Goal: Information Seeking & Learning: Learn about a topic

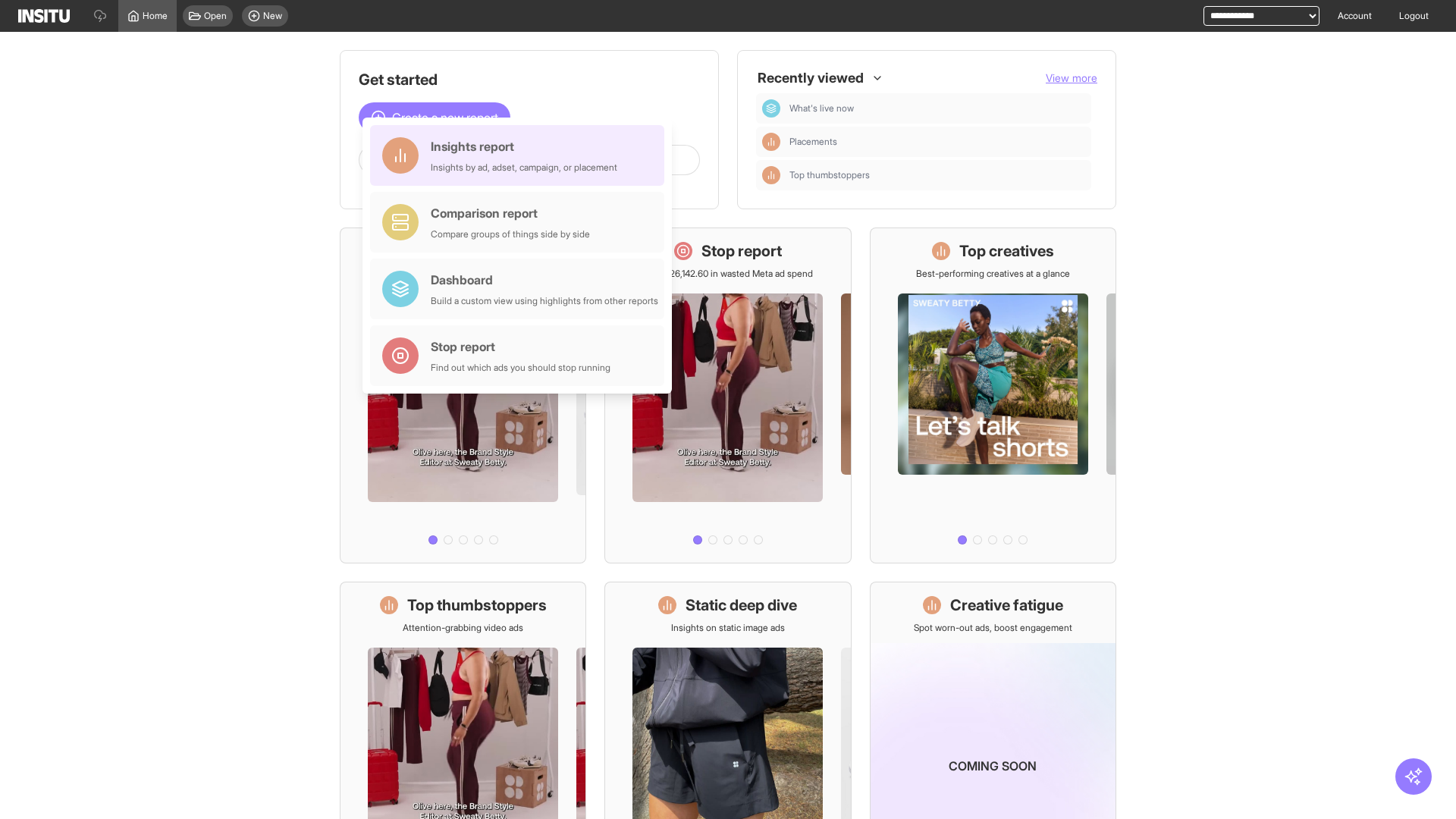
click at [521, 155] on div "Insights report Insights by ad, adset, campaign, or placement" at bounding box center [524, 155] width 187 height 36
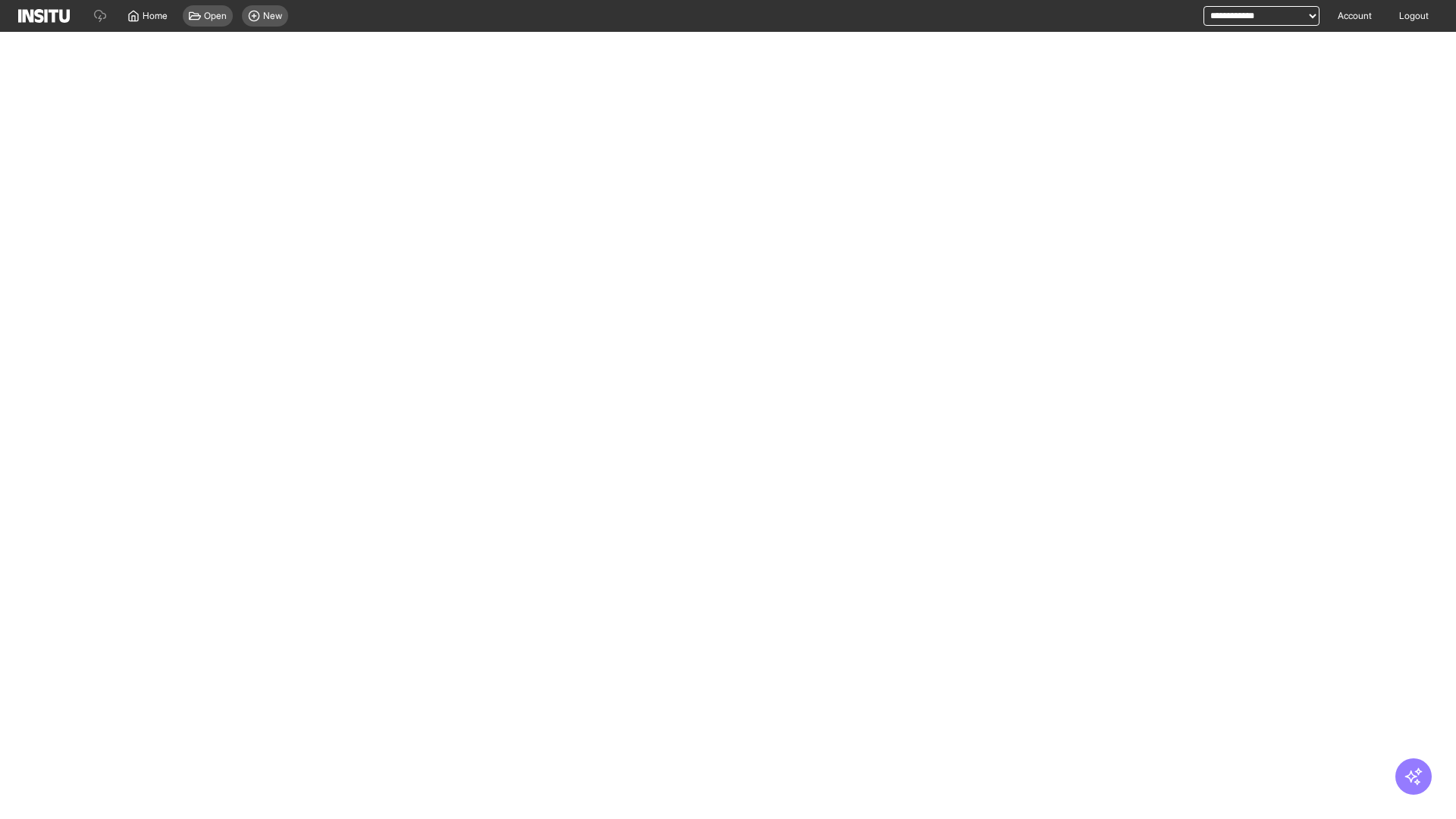
select select "**"
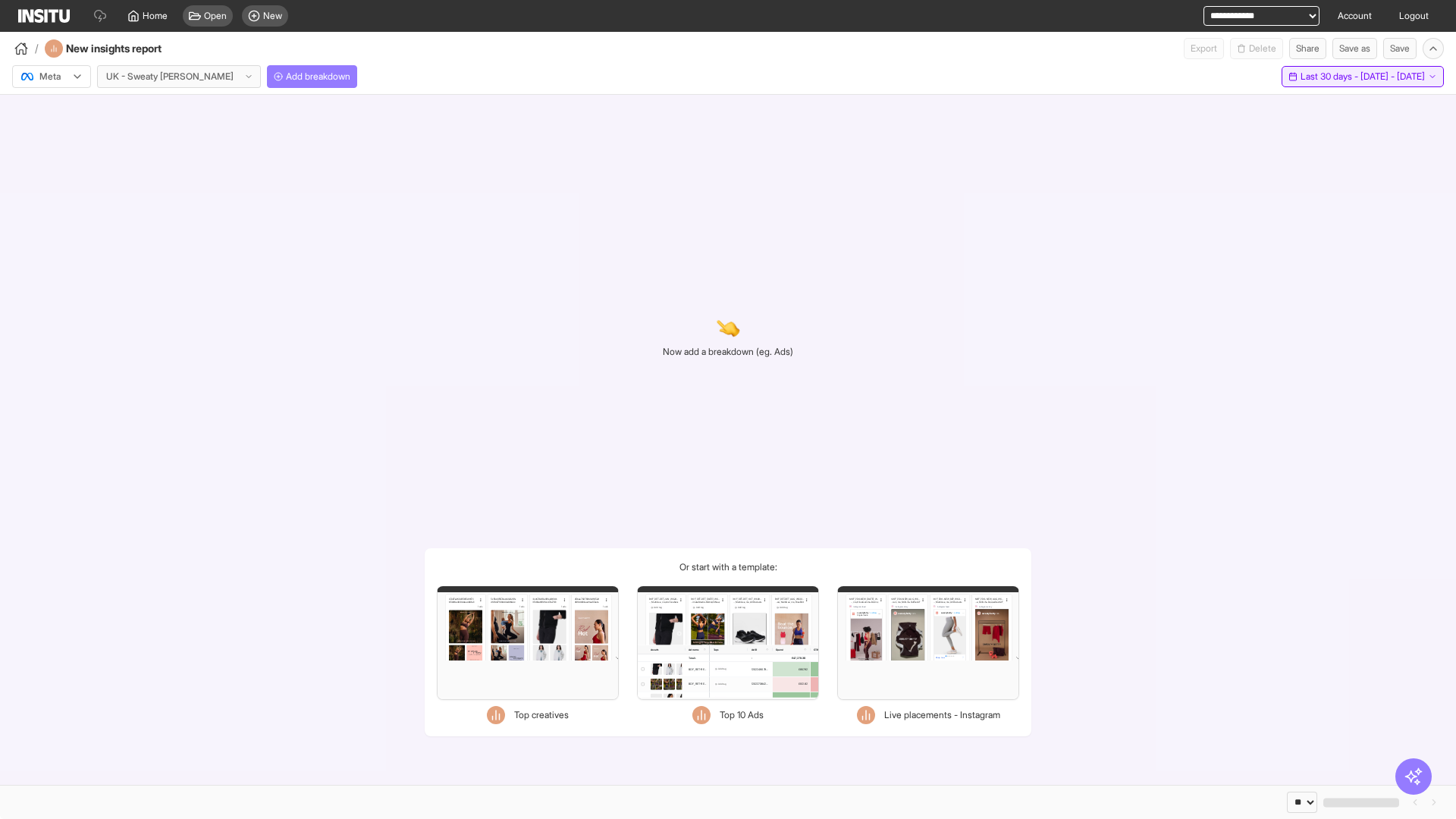
click at [1329, 77] on span "Last 30 days - [DATE] - [DATE]" at bounding box center [1363, 77] width 124 height 12
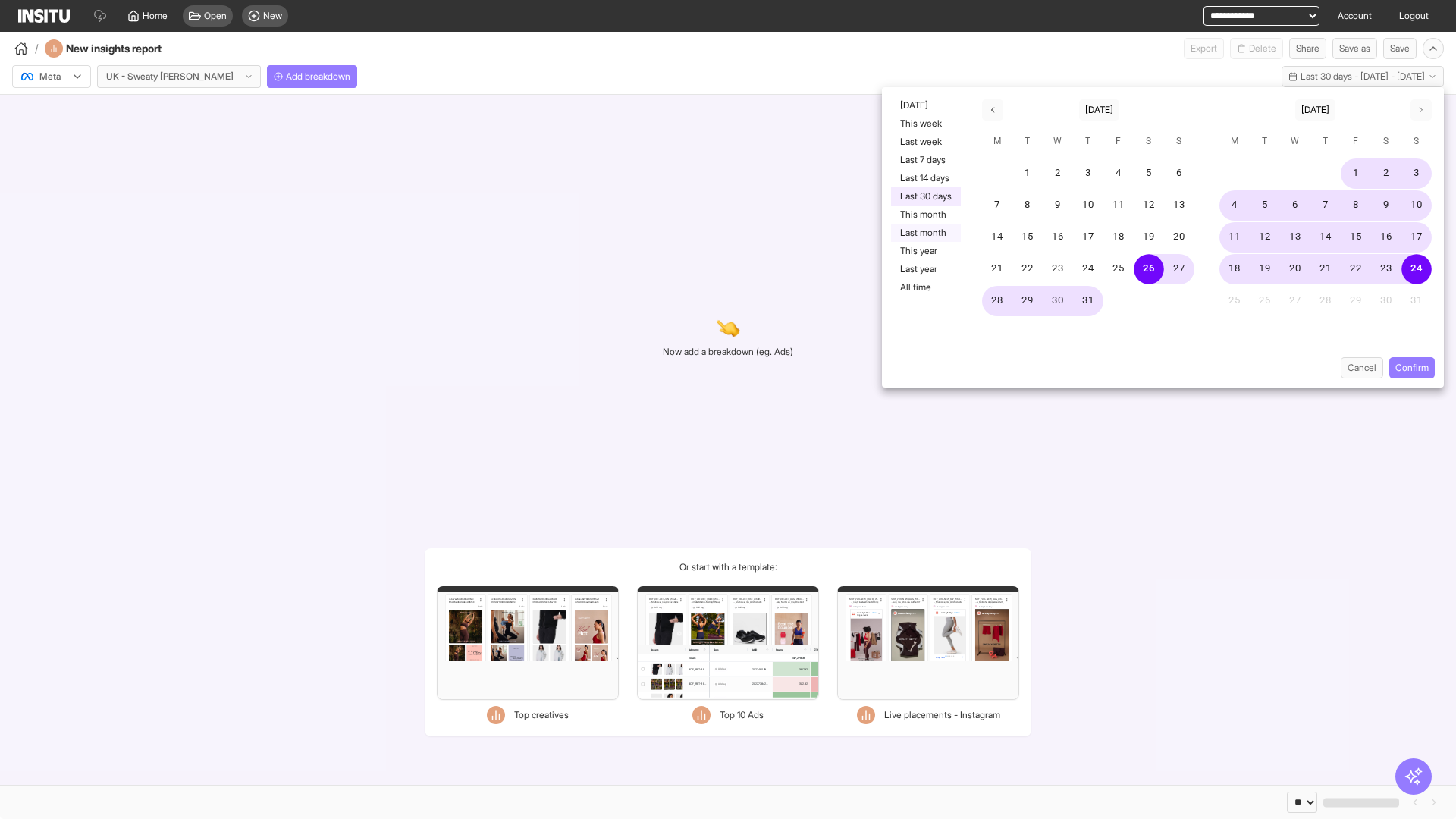
click at [924, 233] on button "Last month" at bounding box center [925, 233] width 70 height 19
